Goal: Transaction & Acquisition: Book appointment/travel/reservation

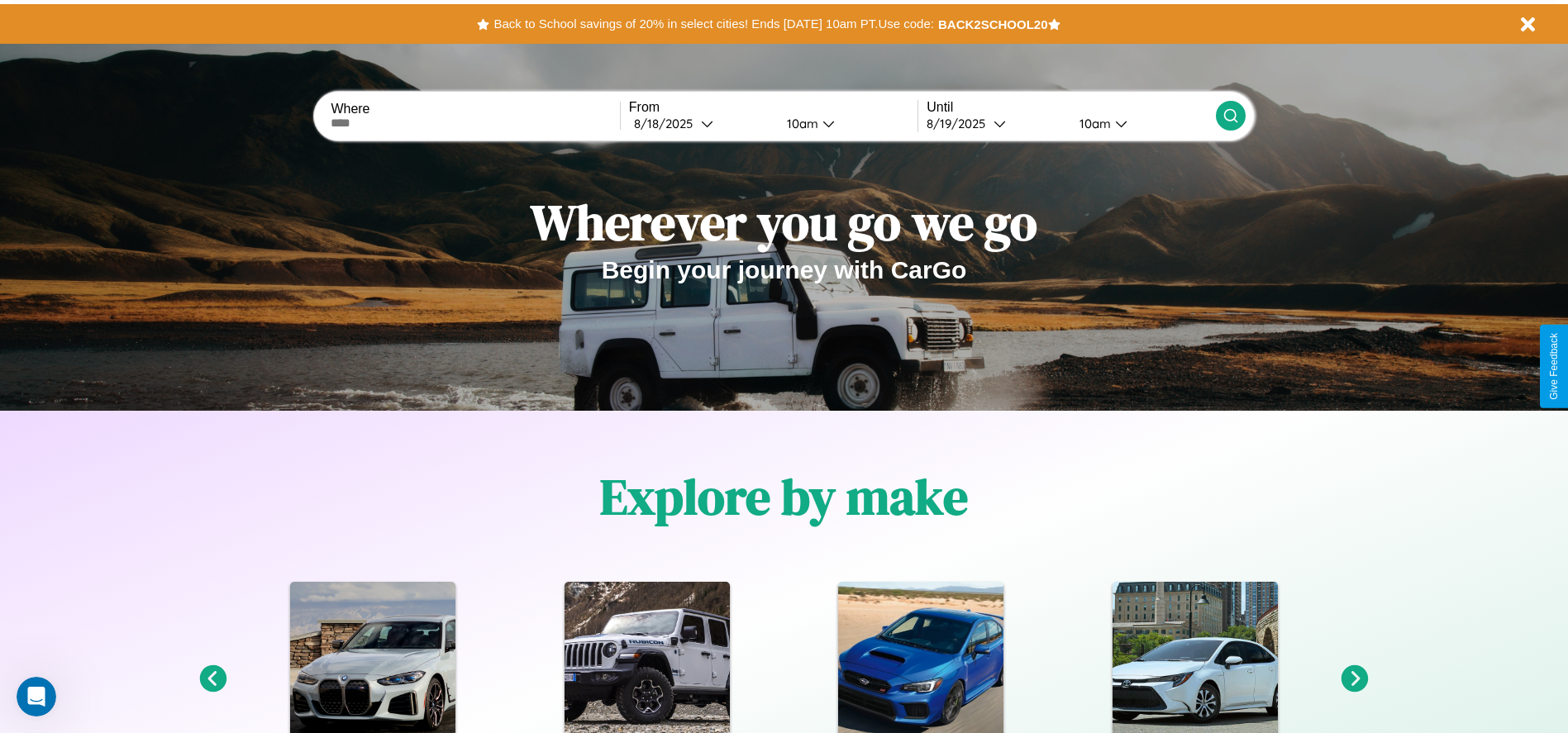
scroll to position [343, 0]
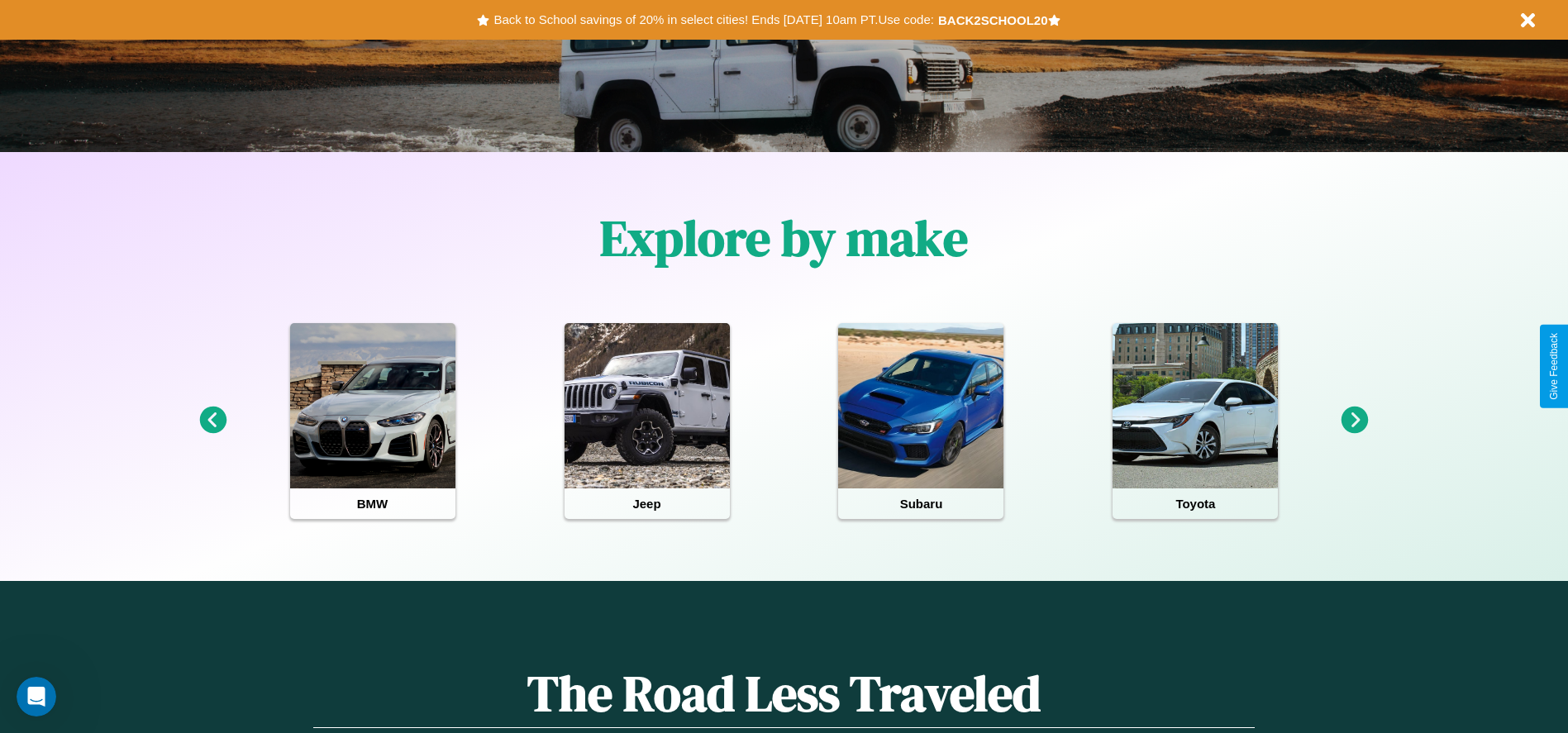
click at [1355, 421] on icon at bounding box center [1356, 420] width 28 height 28
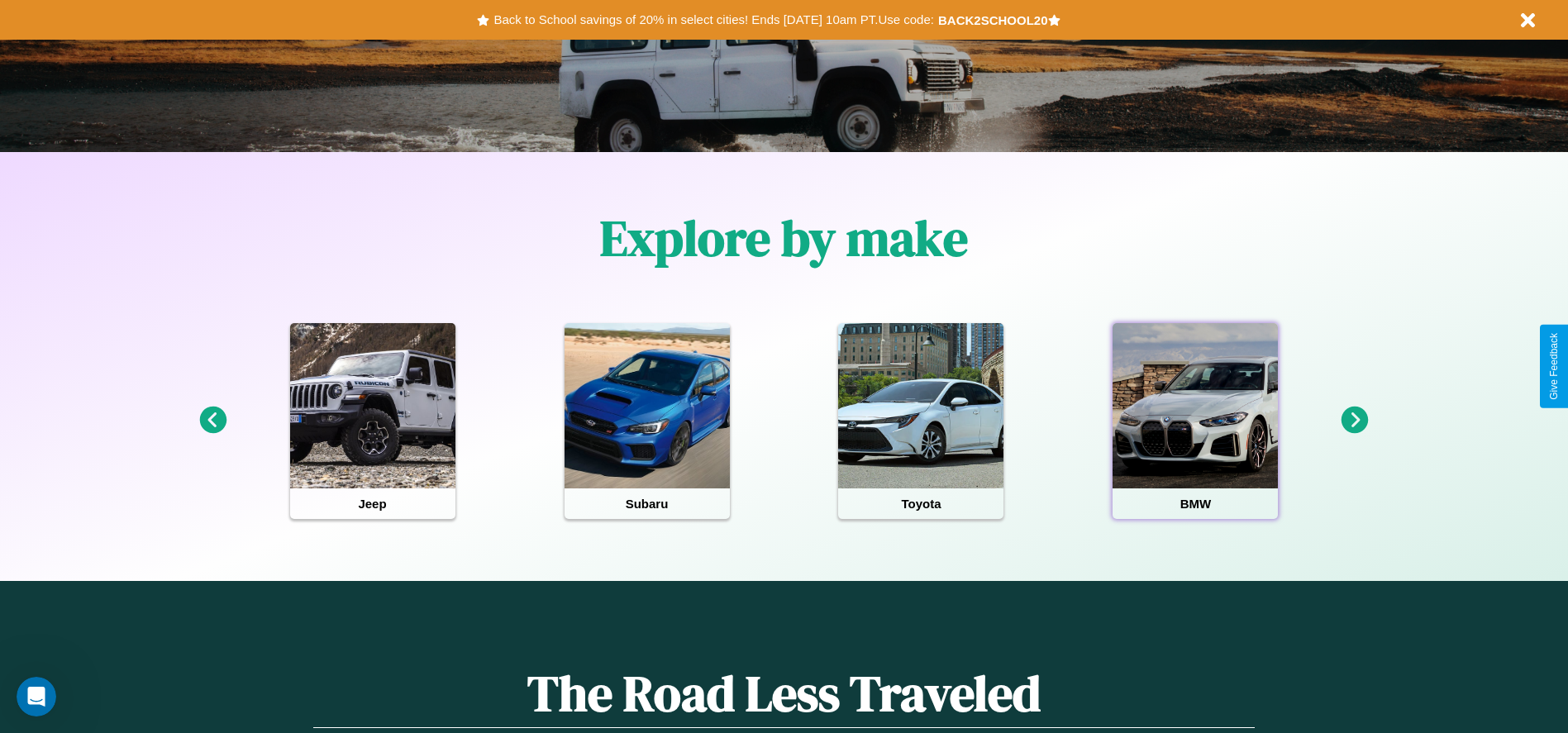
click at [1195, 421] on div at bounding box center [1195, 405] width 166 height 165
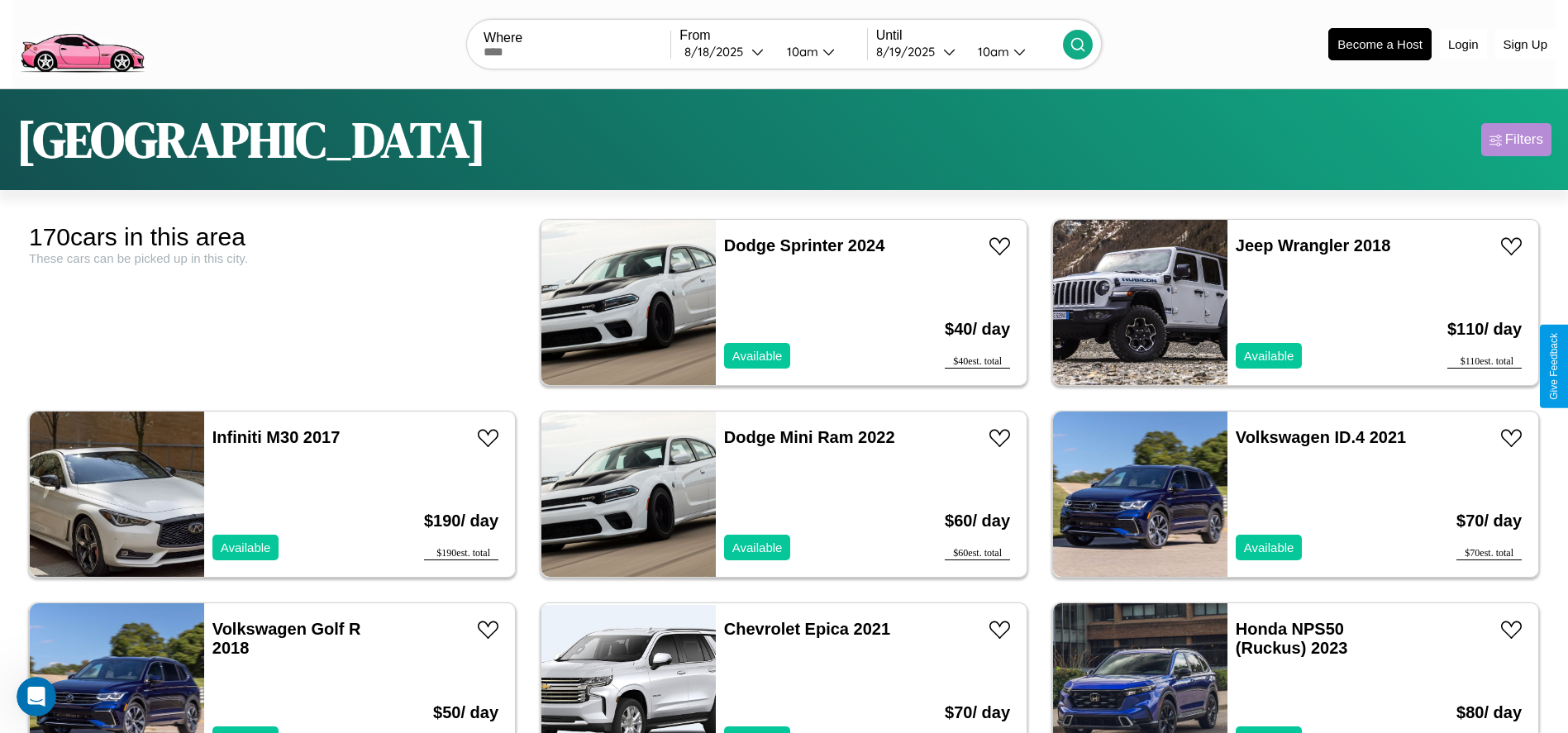
click at [1516, 140] on div "Filters" at bounding box center [1524, 140] width 38 height 17
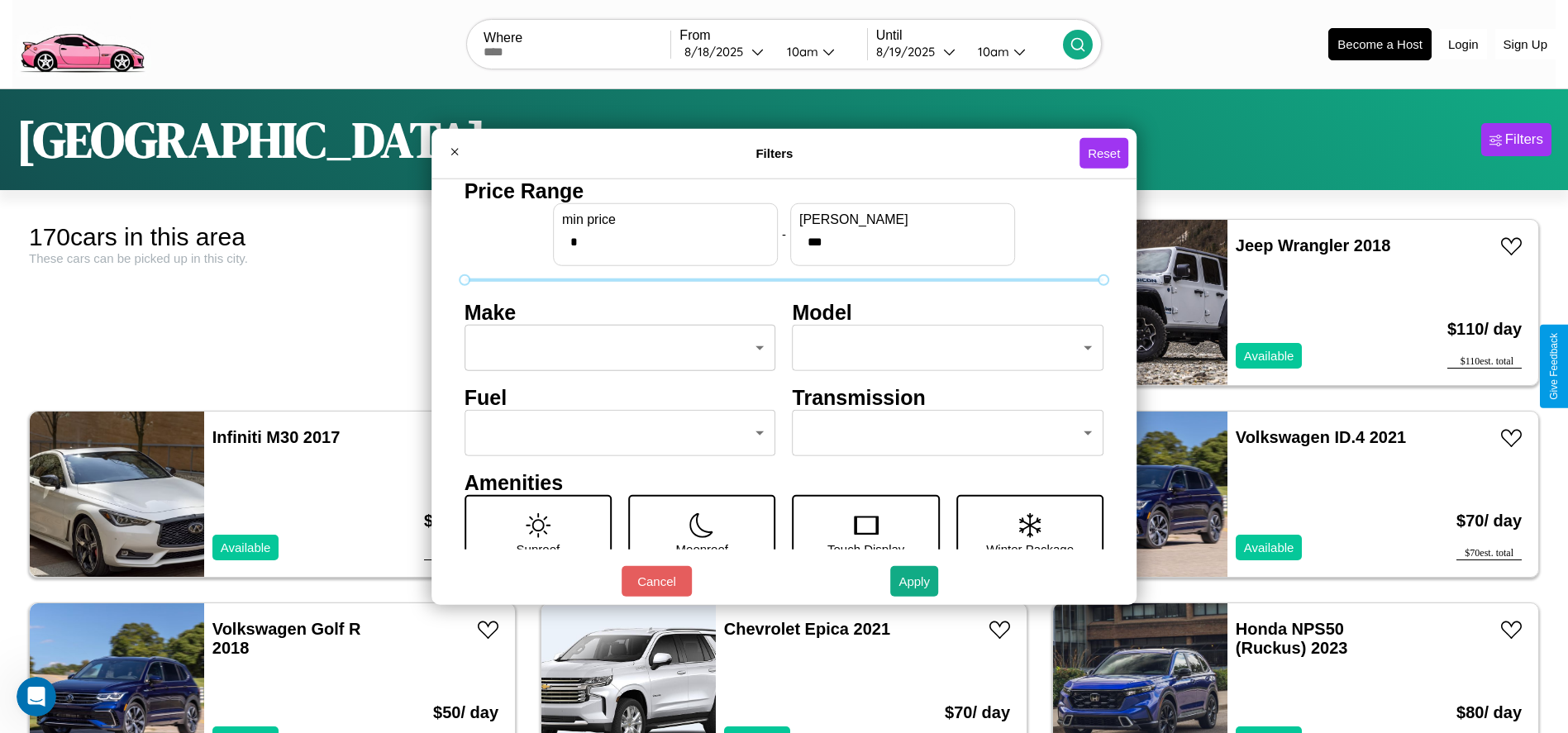
click at [616, 348] on body "CarGo Where From 8 / 18 / 2025 10am Until 8 / 19 / 2025 10am Become a Host Logi…" at bounding box center [784, 417] width 1568 height 835
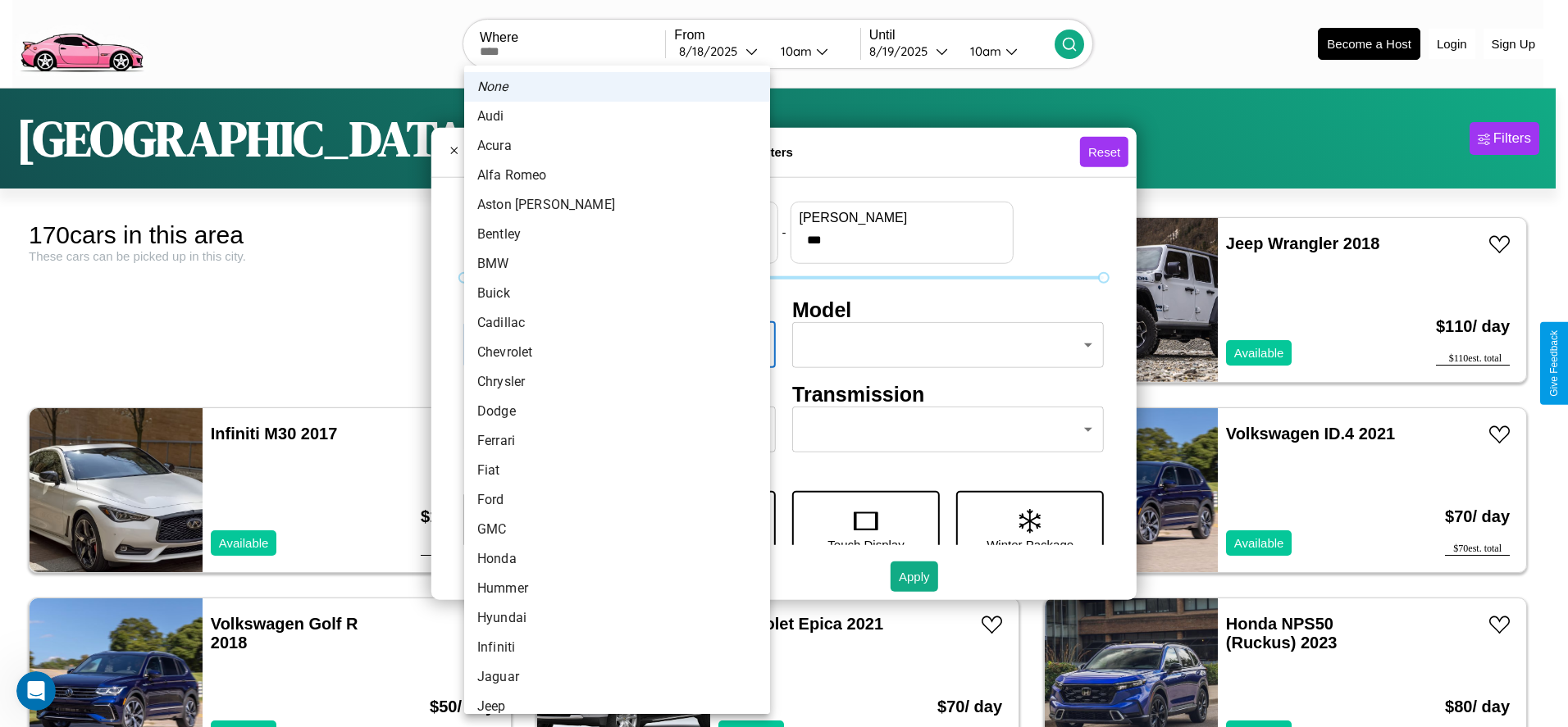
click at [610, 382] on li "Chrysler" at bounding box center [616, 382] width 306 height 29
type input "********"
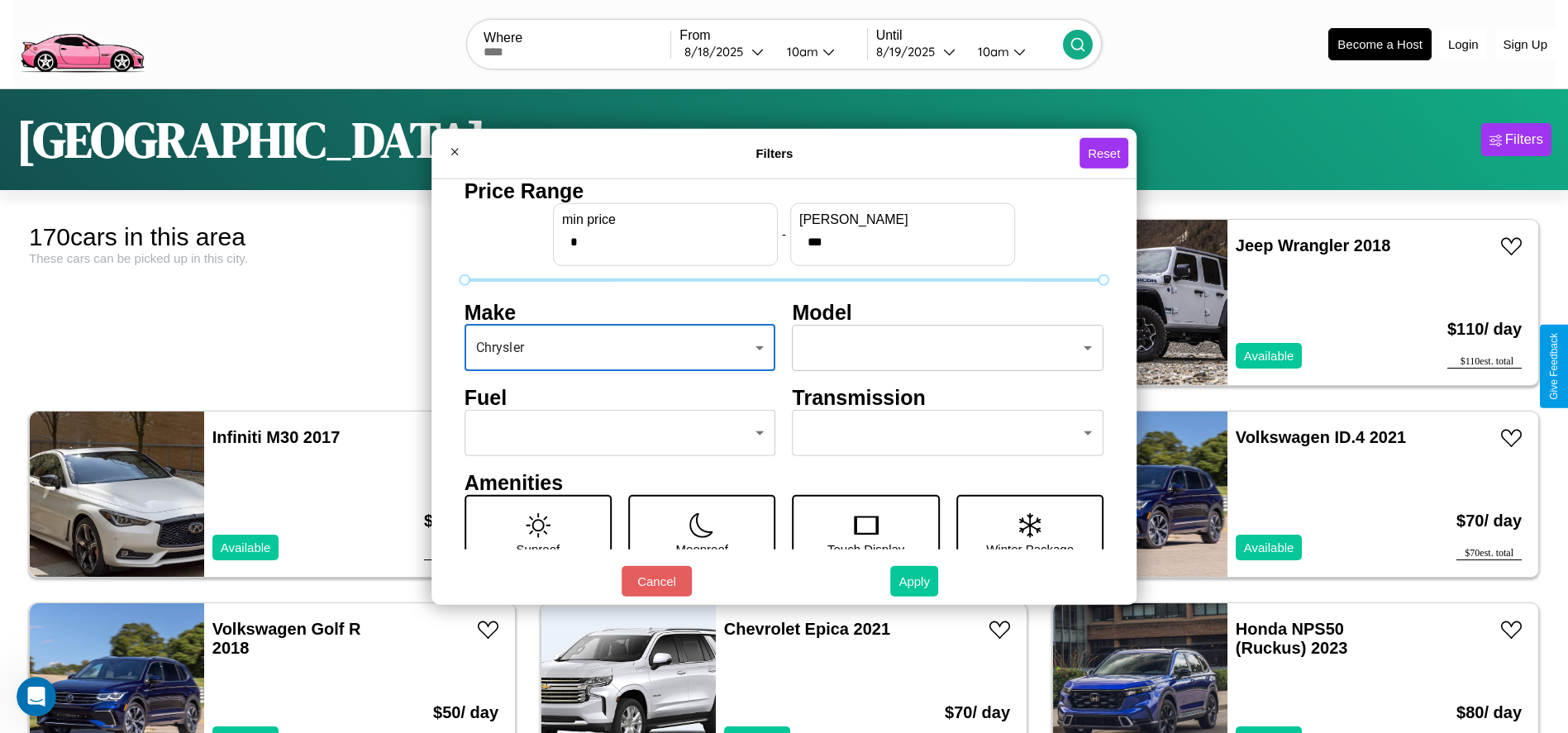
click at [915, 580] on button "Apply" at bounding box center [914, 580] width 48 height 31
